Goal: Information Seeking & Learning: Learn about a topic

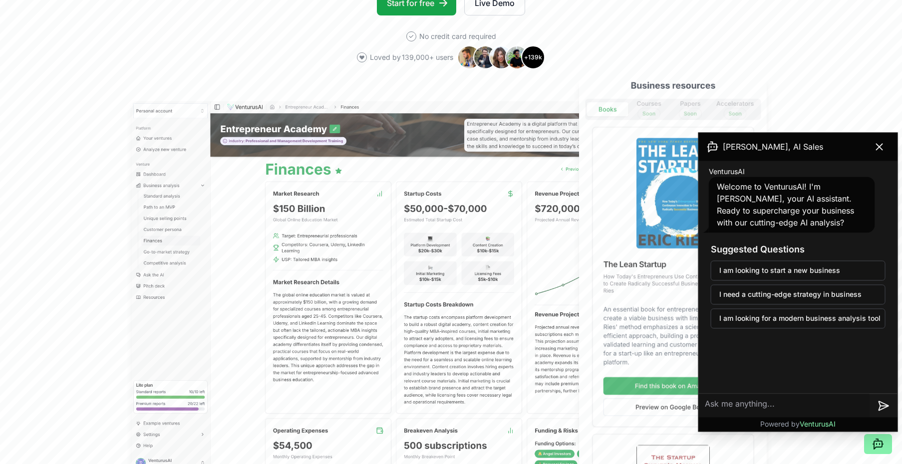
scroll to position [234, 0]
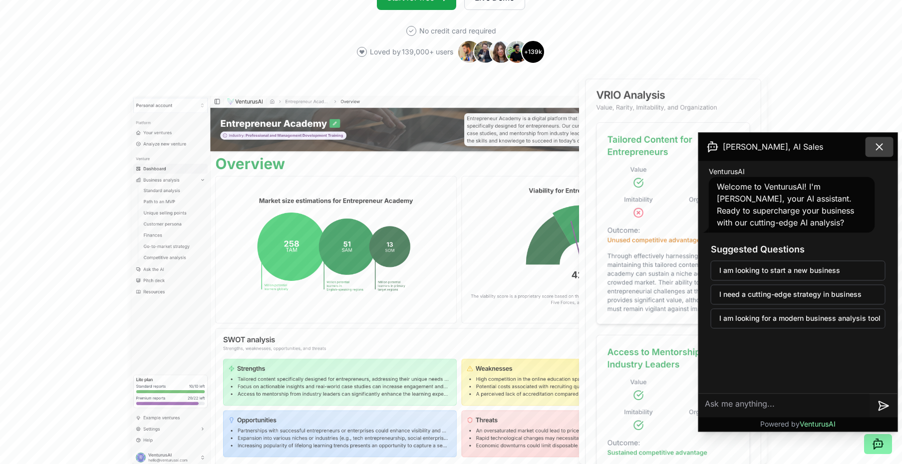
click at [880, 148] on icon at bounding box center [880, 147] width 6 height 6
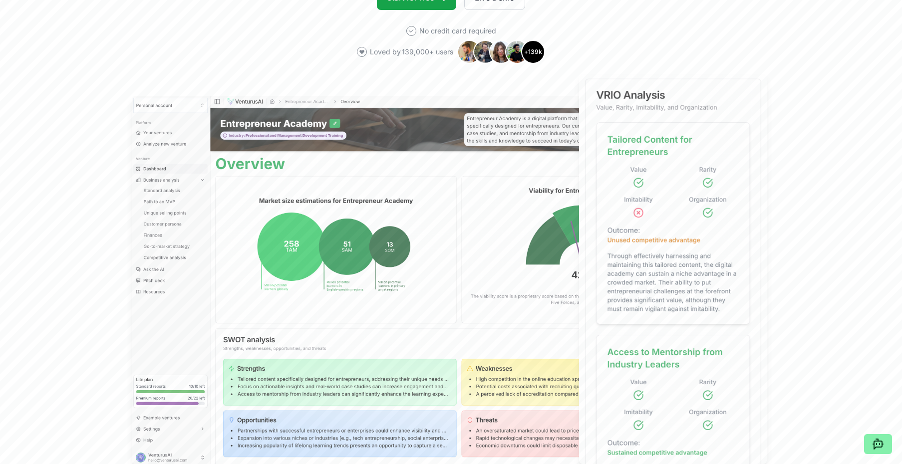
scroll to position [0, 0]
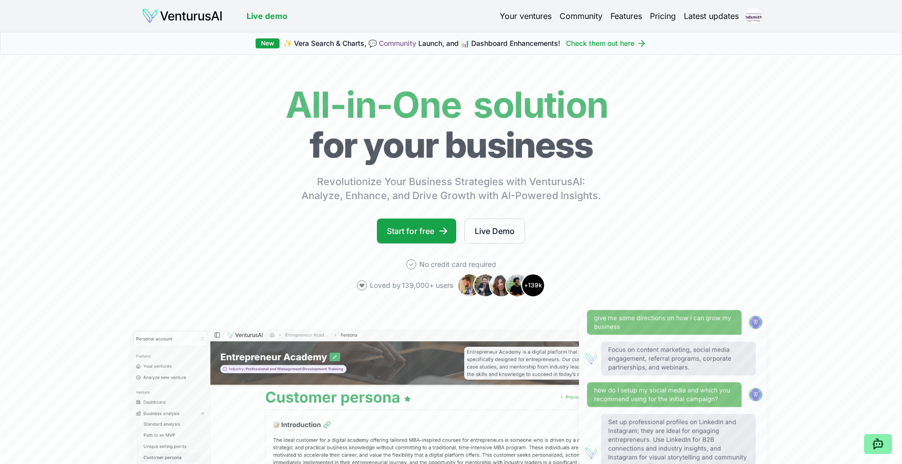
click at [202, 16] on img at bounding box center [182, 16] width 81 height 16
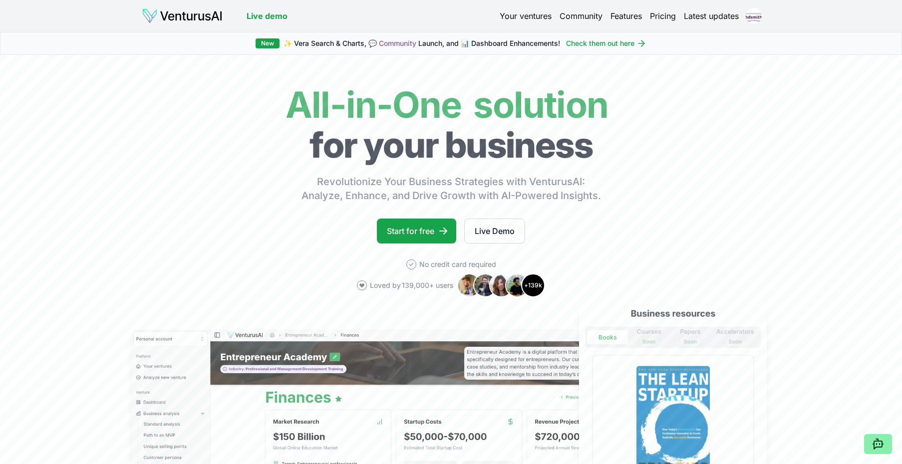
click at [517, 16] on link "Your ventures" at bounding box center [526, 16] width 52 height 12
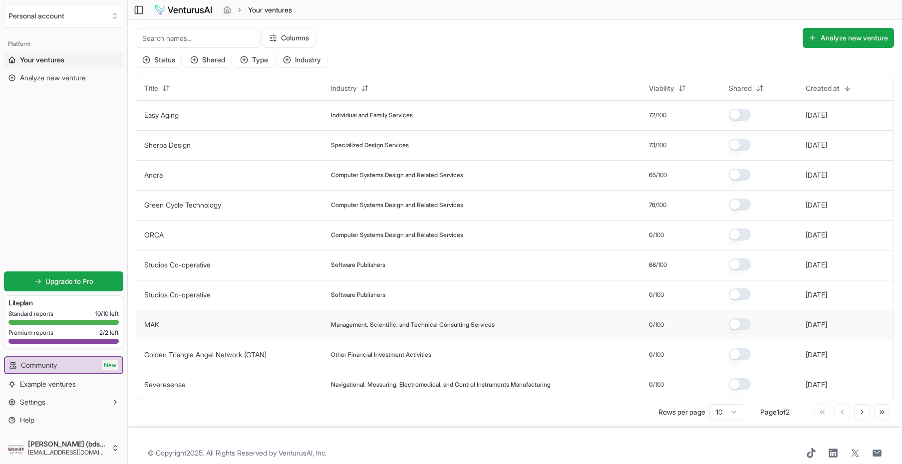
click at [197, 326] on td "MAK" at bounding box center [229, 325] width 187 height 30
click at [449, 329] on span "Management, Scientific, and Technical Consulting Services" at bounding box center [413, 325] width 164 height 8
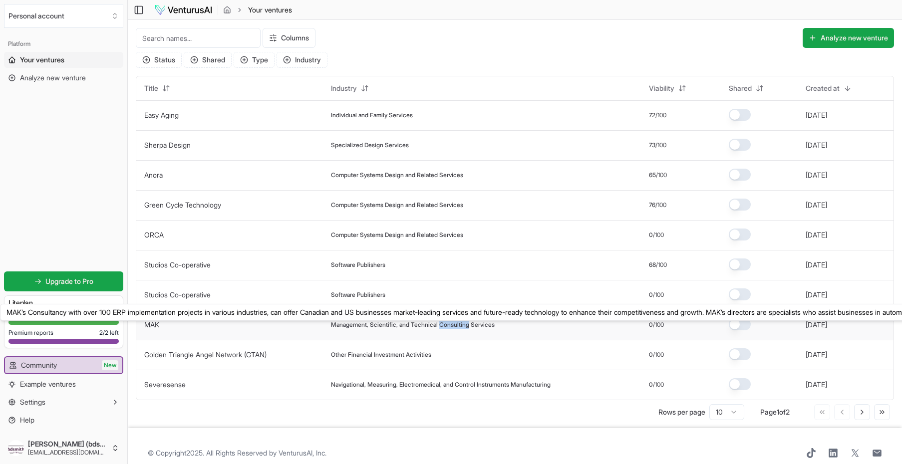
click at [153, 327] on link "MAK" at bounding box center [151, 325] width 15 height 8
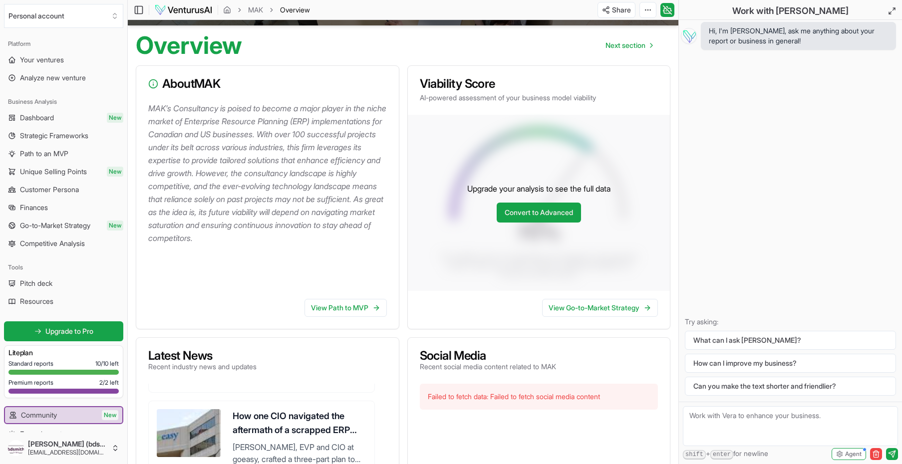
scroll to position [76, 0]
click at [549, 220] on link "Convert to Advanced" at bounding box center [539, 212] width 84 height 20
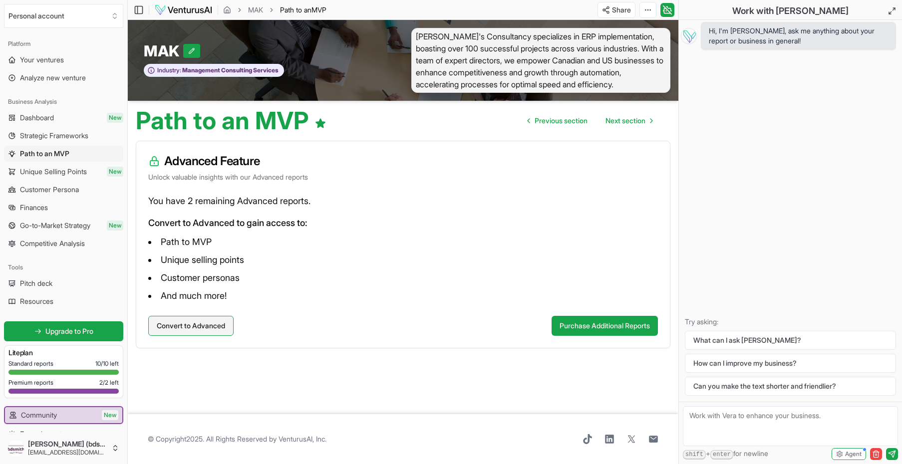
click at [215, 336] on button "Convert to Advanced" at bounding box center [190, 326] width 85 height 20
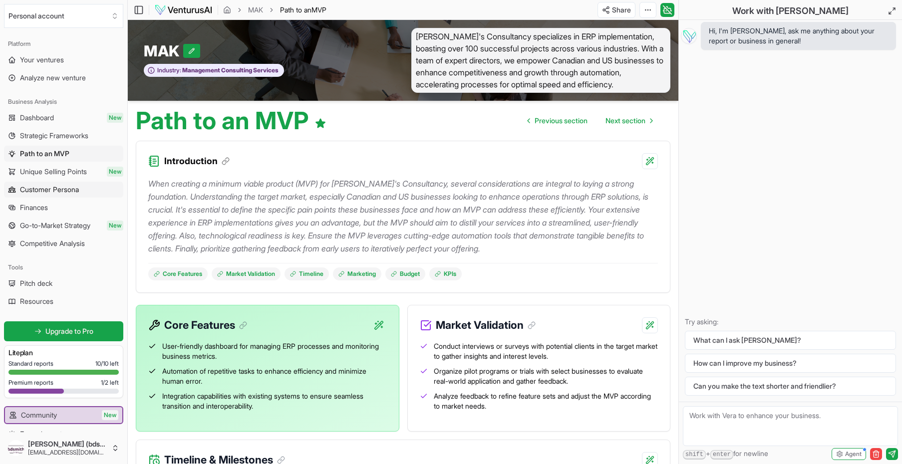
click at [64, 190] on span "Customer Persona" at bounding box center [49, 190] width 59 height 10
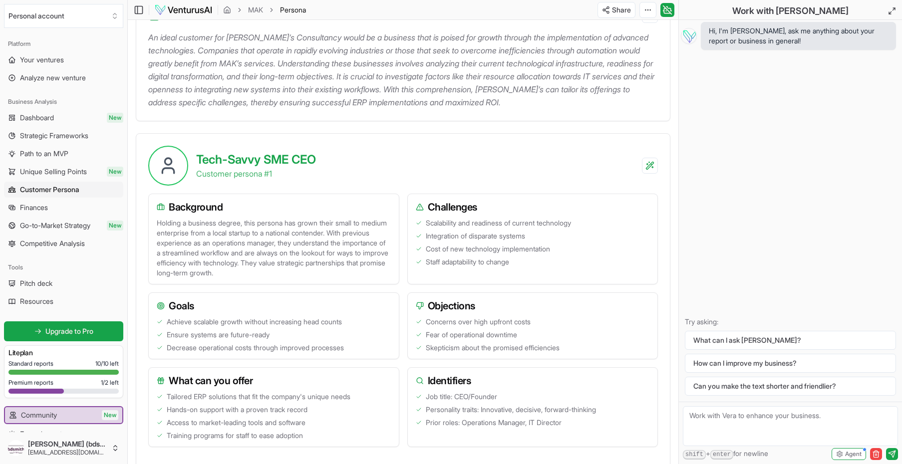
scroll to position [121, 0]
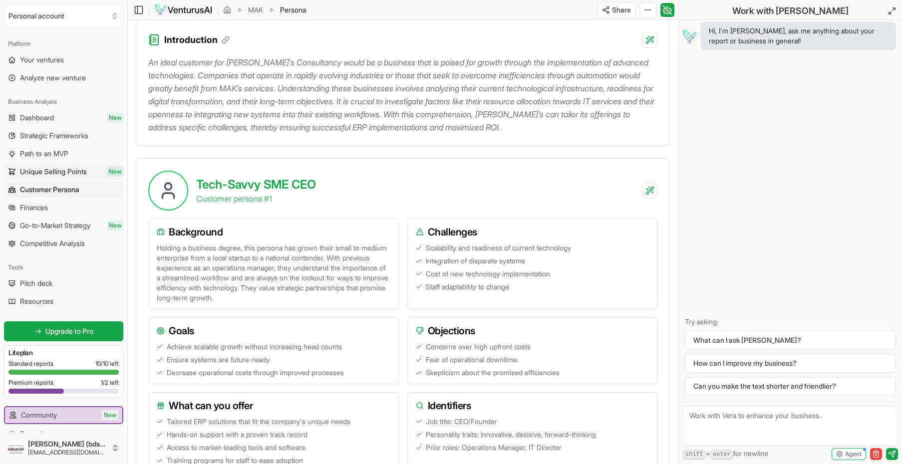
click at [63, 171] on span "Unique Selling Points" at bounding box center [53, 172] width 67 height 10
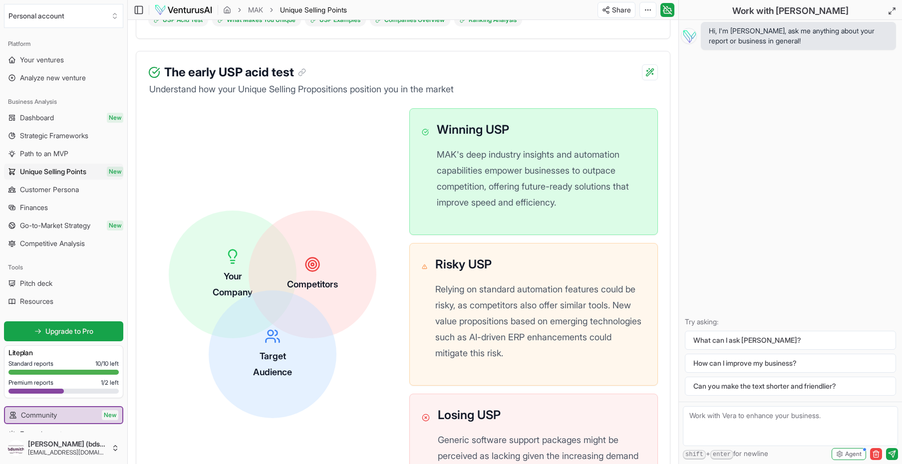
scroll to position [238, 0]
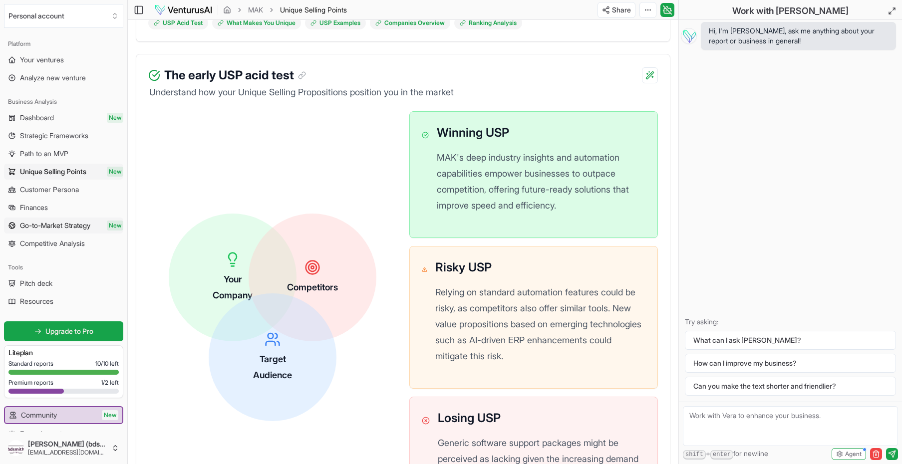
click at [65, 228] on span "Go-to-Market Strategy" at bounding box center [55, 226] width 70 height 10
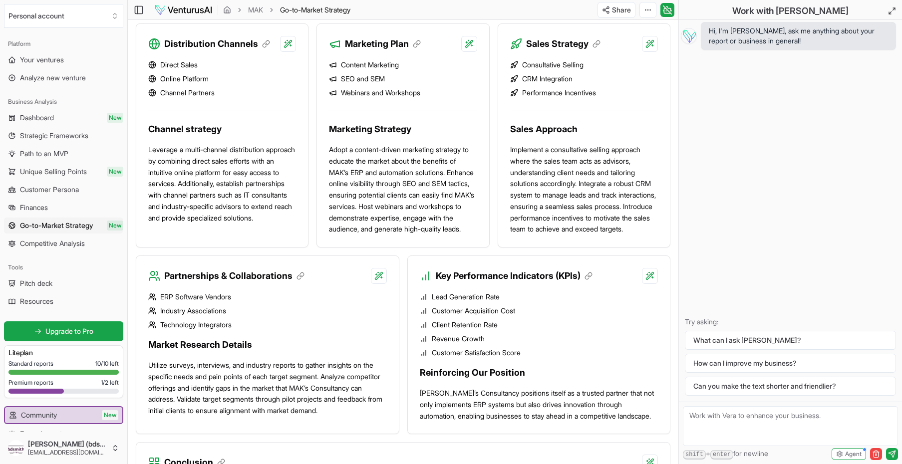
scroll to position [660, 0]
click at [48, 116] on span "Dashboard" at bounding box center [37, 118] width 34 height 10
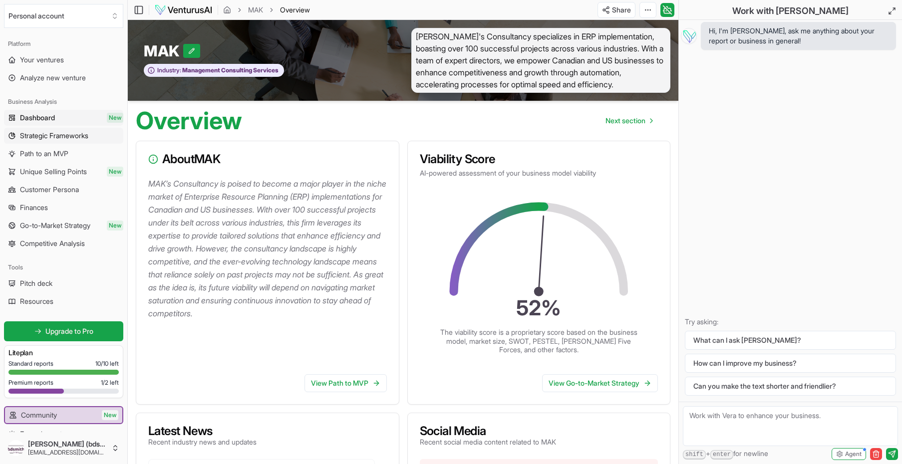
click at [62, 135] on span "Strategic Frameworks" at bounding box center [54, 136] width 68 height 10
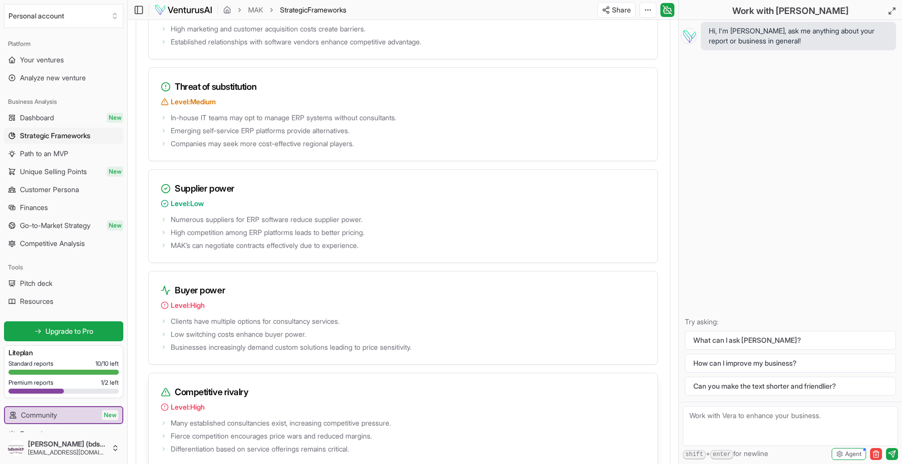
scroll to position [1419, 0]
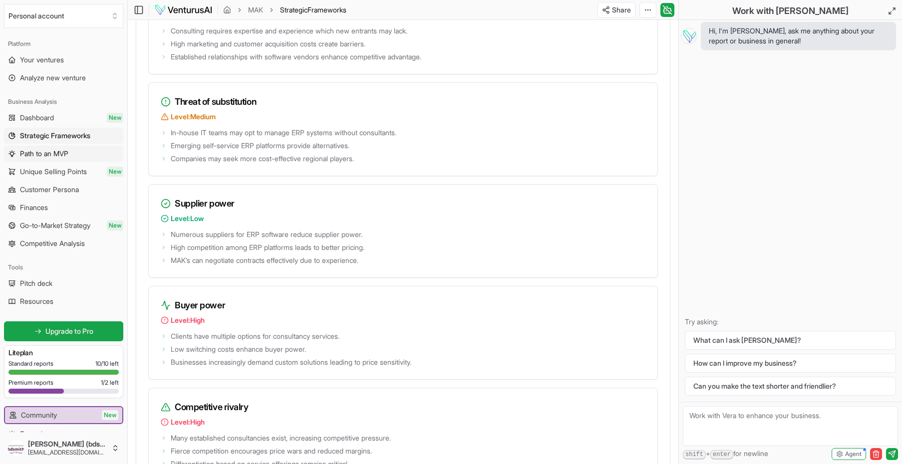
click at [54, 155] on span "Path to an MVP" at bounding box center [44, 154] width 48 height 10
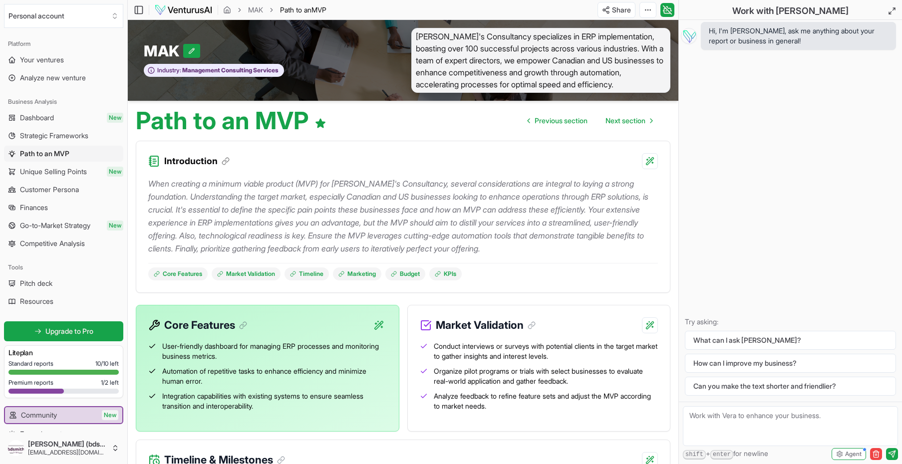
scroll to position [18, 0]
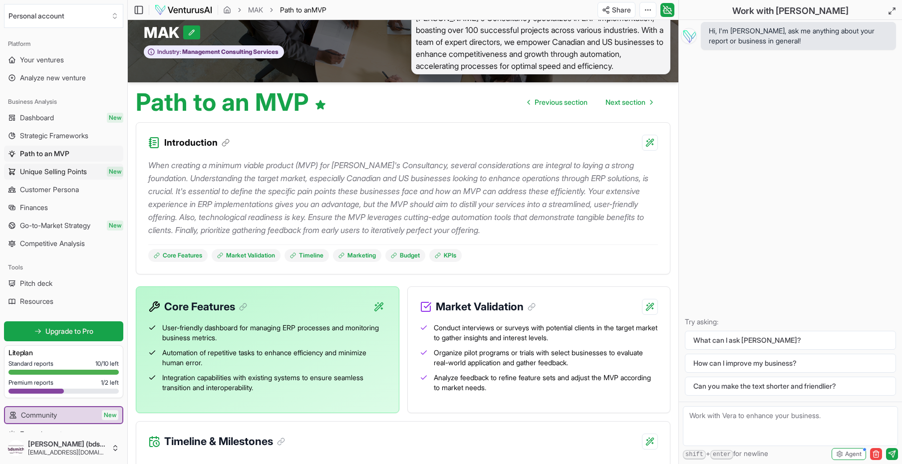
click at [58, 172] on span "Unique Selling Points" at bounding box center [53, 172] width 67 height 10
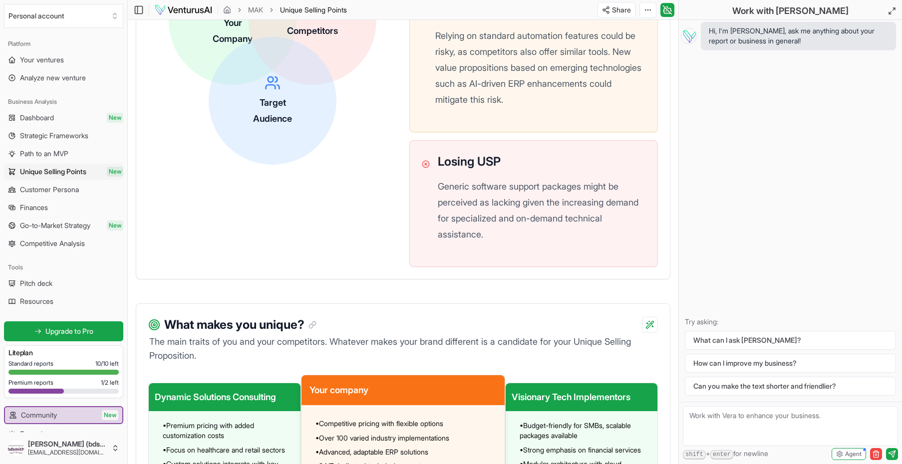
scroll to position [478, 0]
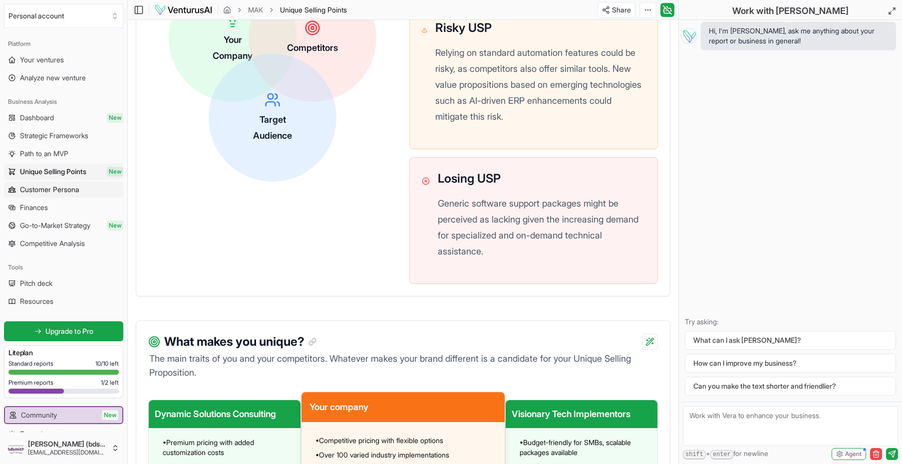
click at [51, 191] on span "Customer Persona" at bounding box center [49, 190] width 59 height 10
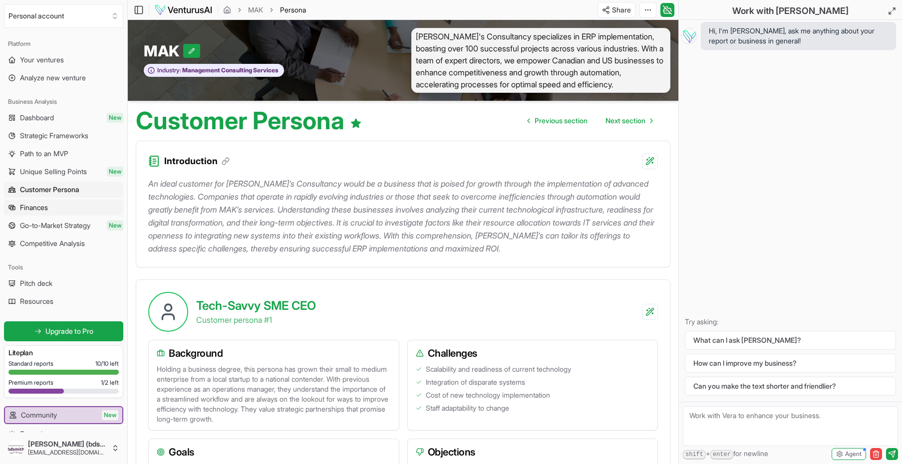
click at [34, 208] on span "Finances" at bounding box center [34, 208] width 28 height 10
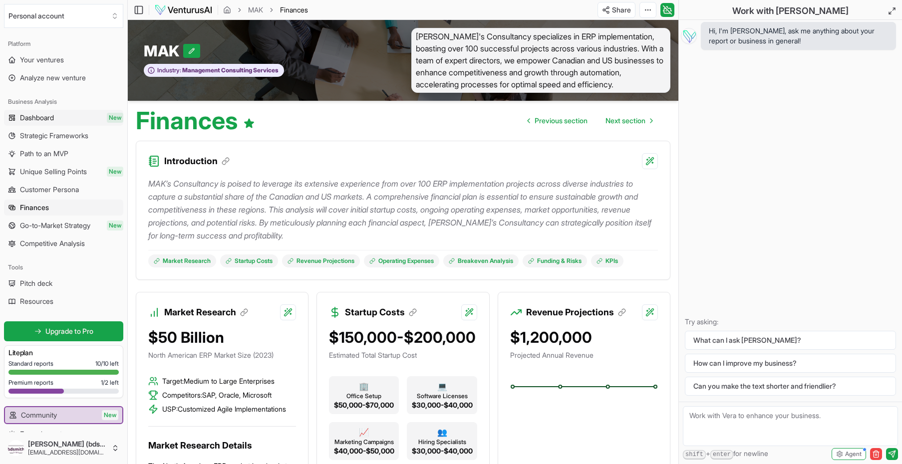
click at [44, 117] on span "Dashboard" at bounding box center [37, 118] width 34 height 10
